Goal: Navigation & Orientation: Find specific page/section

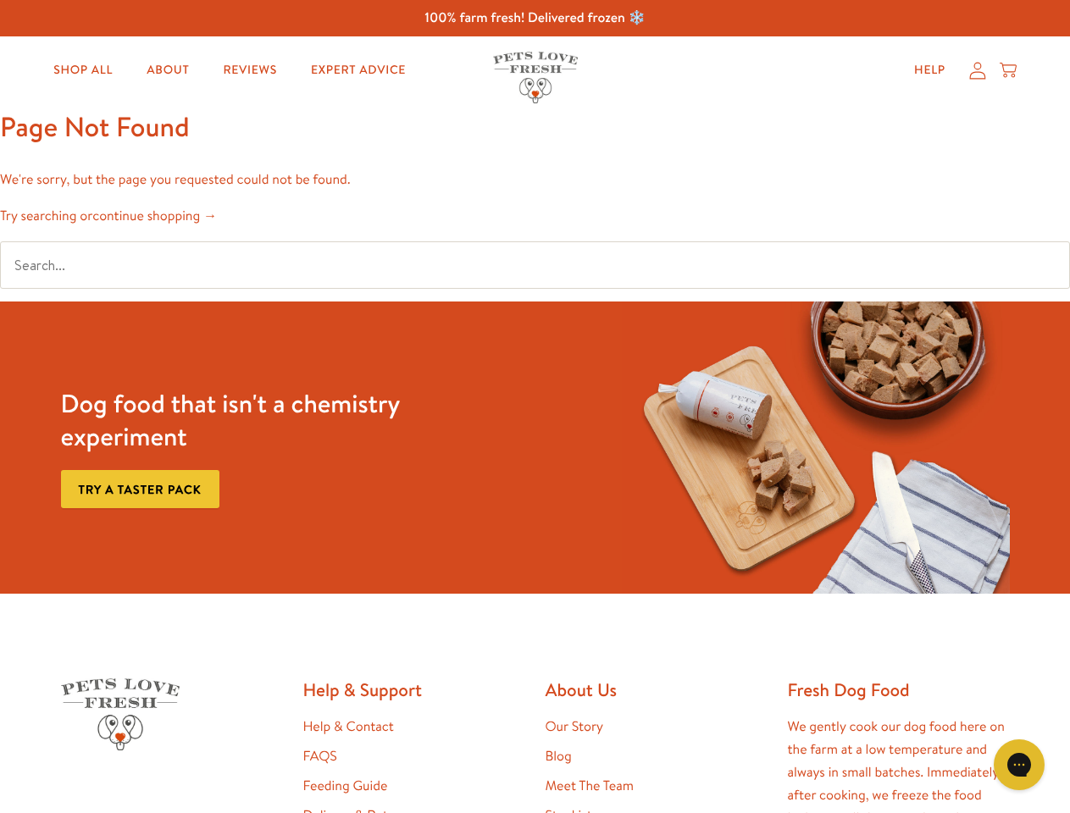
click at [534, 407] on div "Dog food that isn't a chemistry experiment Try a taster pack" at bounding box center [535, 448] width 962 height 292
click at [1019, 765] on icon "Gorgias live chat" at bounding box center [1019, 764] width 16 height 16
